Goal: Use online tool/utility: Utilize a website feature to perform a specific function

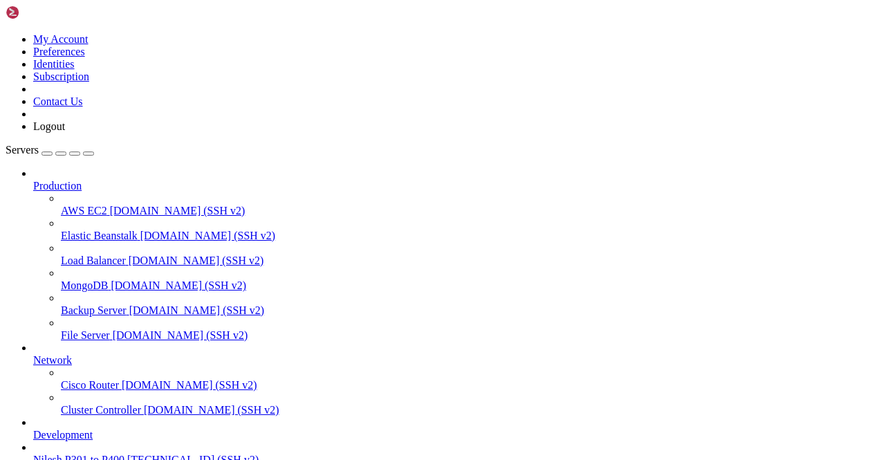
scroll to position [134, 0]
click at [127, 453] on span "[TECHNICAL_ID] (SSH v2)" at bounding box center [192, 459] width 131 height 12
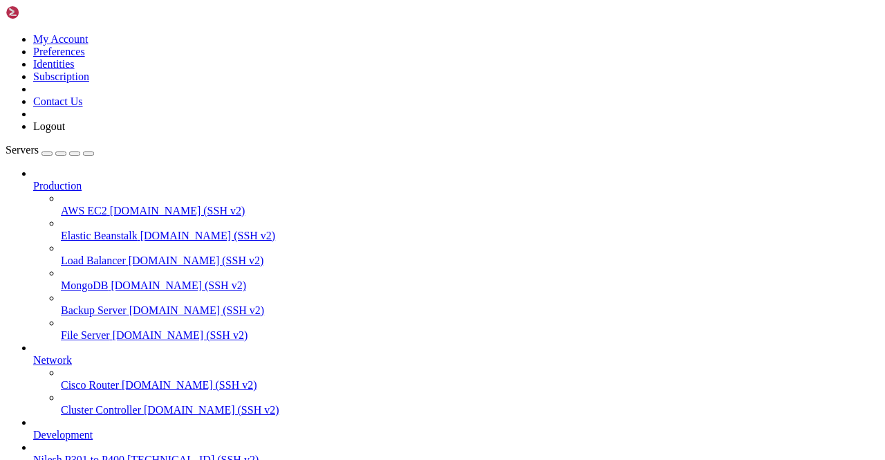
scroll to position [1327, 0]
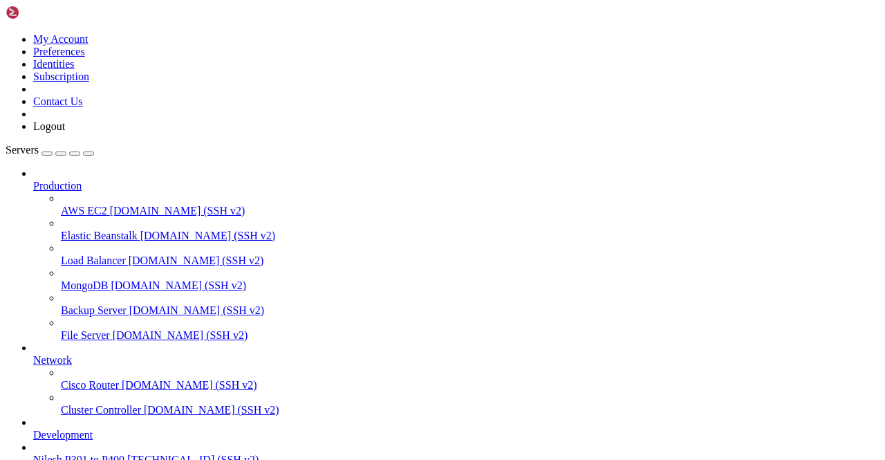
scroll to position [1368, 0]
